Goal: Find specific page/section: Find specific page/section

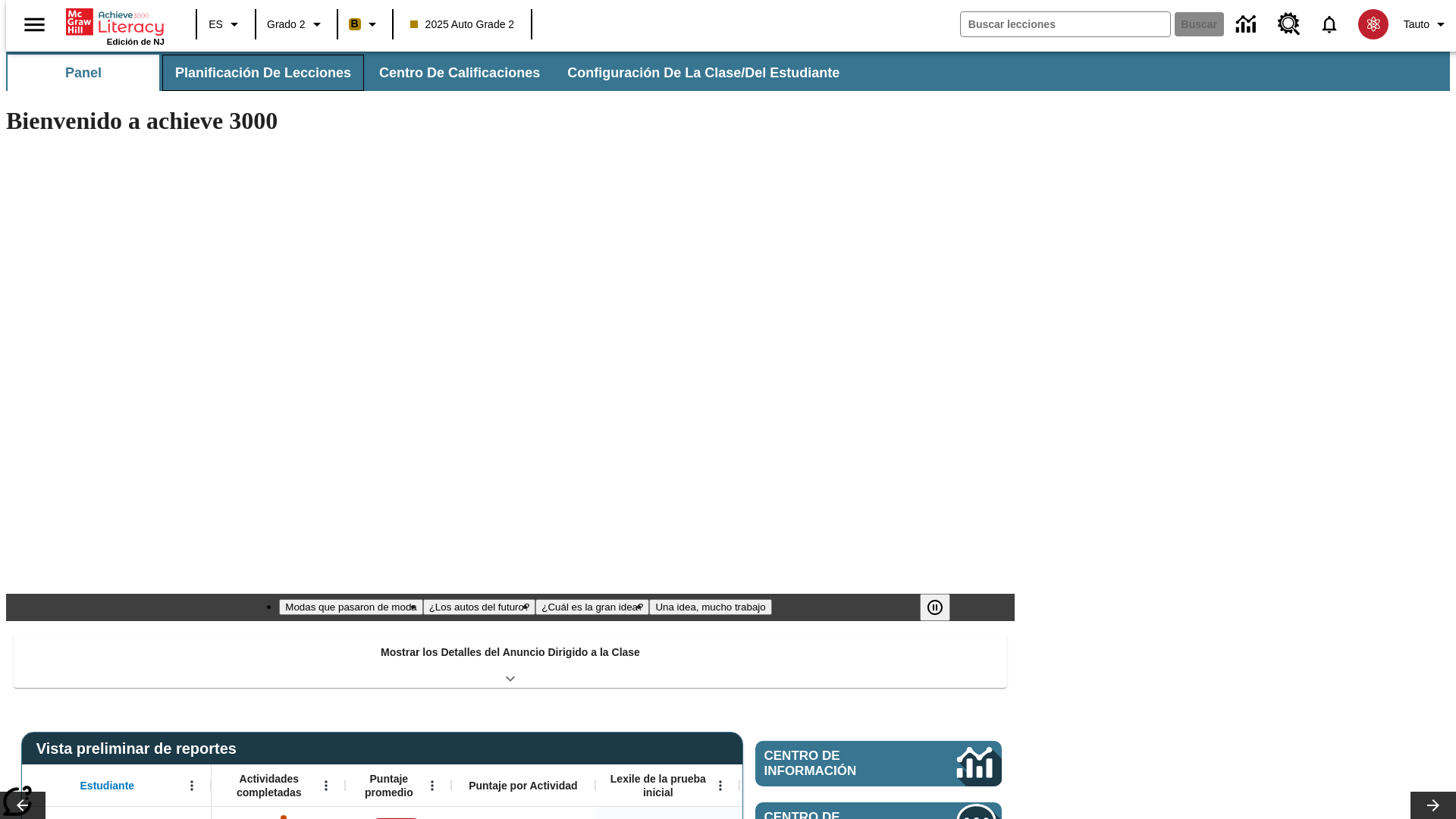
click at [254, 73] on span "Planificación de lecciones" at bounding box center [263, 73] width 176 height 17
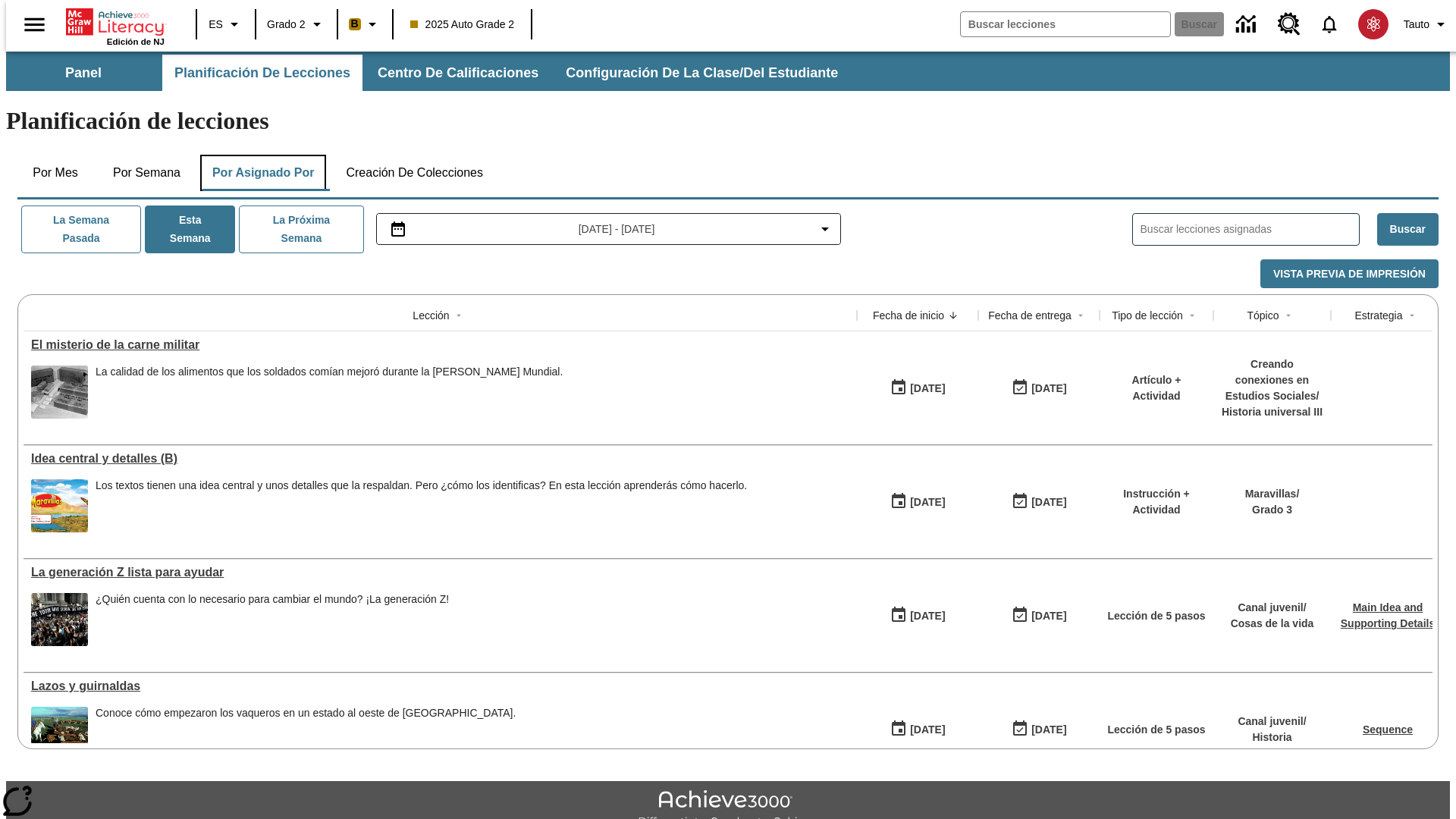
click at [260, 155] on button "Por asignado por" at bounding box center [263, 173] width 126 height 36
type input "El sueño de los animales"
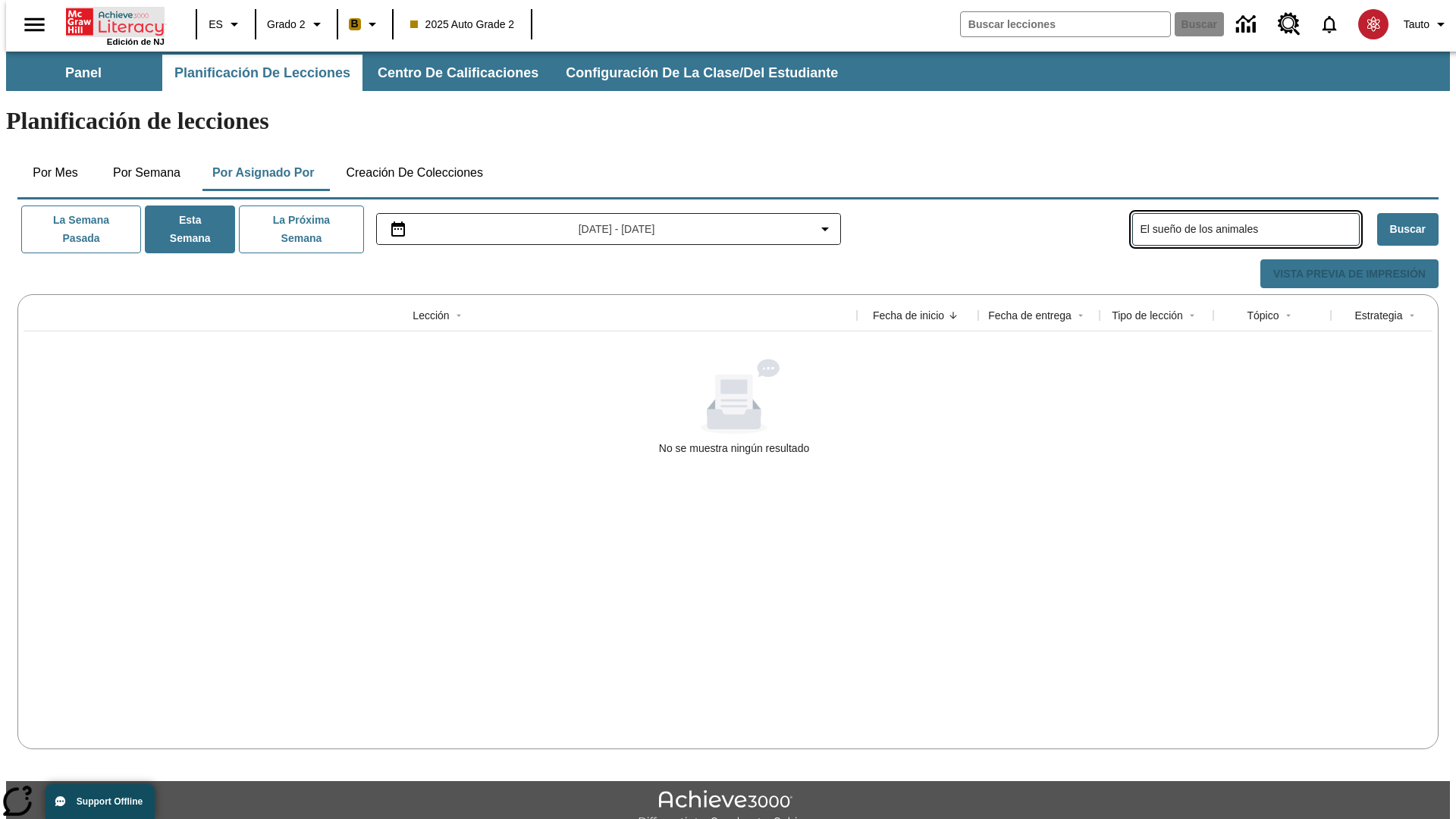
click at [109, 20] on icon "Portada" at bounding box center [116, 22] width 101 height 31
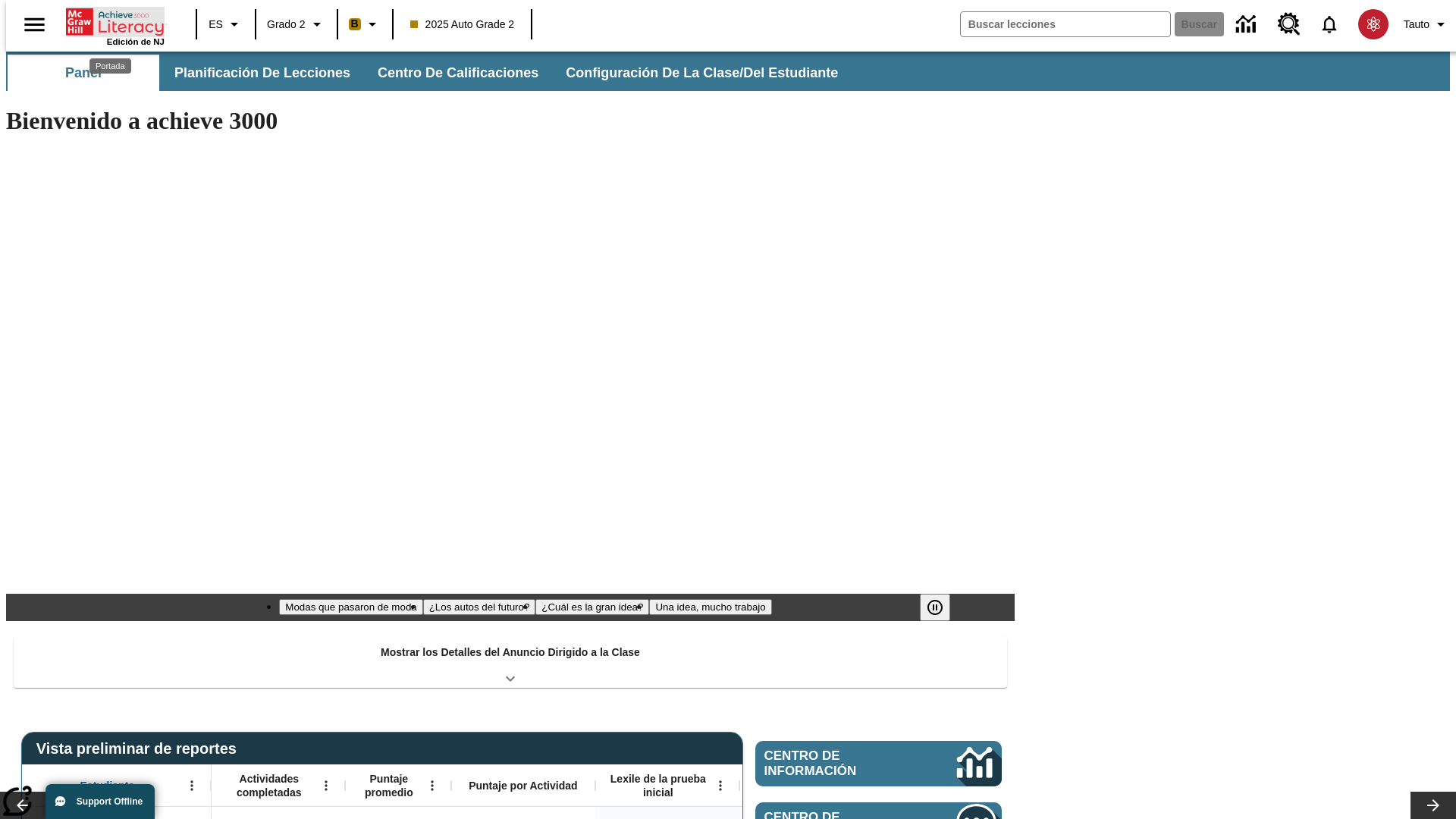
type input "-1"
click at [254, 73] on span "Planificación de lecciones" at bounding box center [263, 73] width 176 height 17
